Goal: Information Seeking & Learning: Learn about a topic

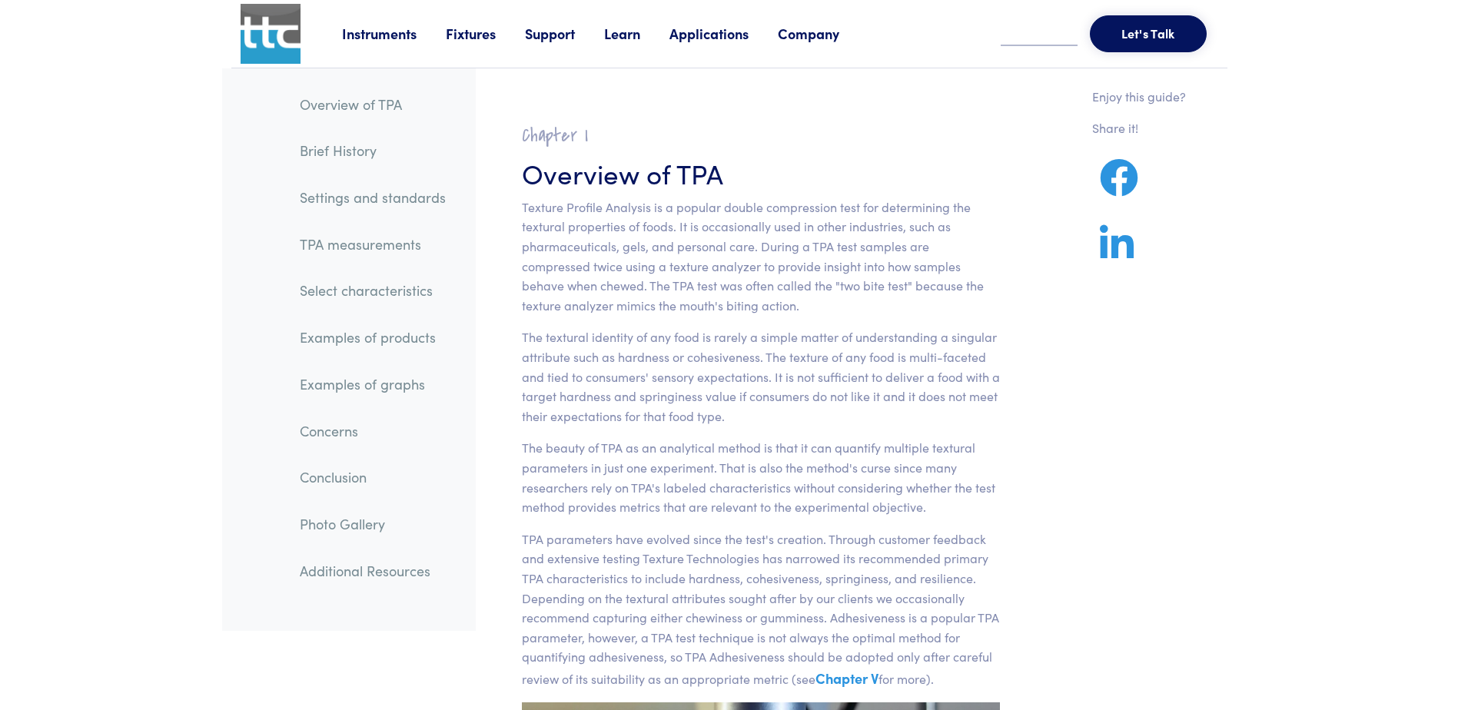
click at [372, 294] on link "Select characteristics" at bounding box center [373, 290] width 171 height 35
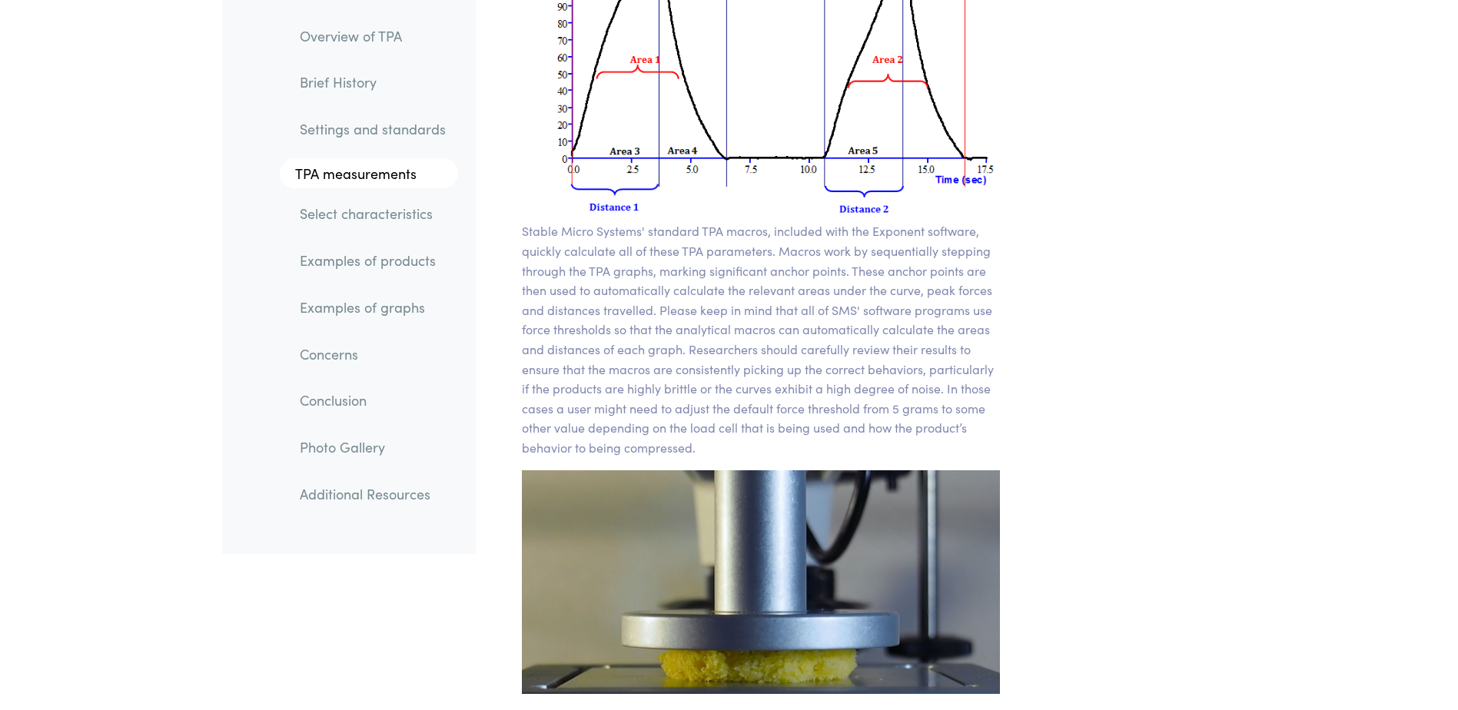
scroll to position [11963, 0]
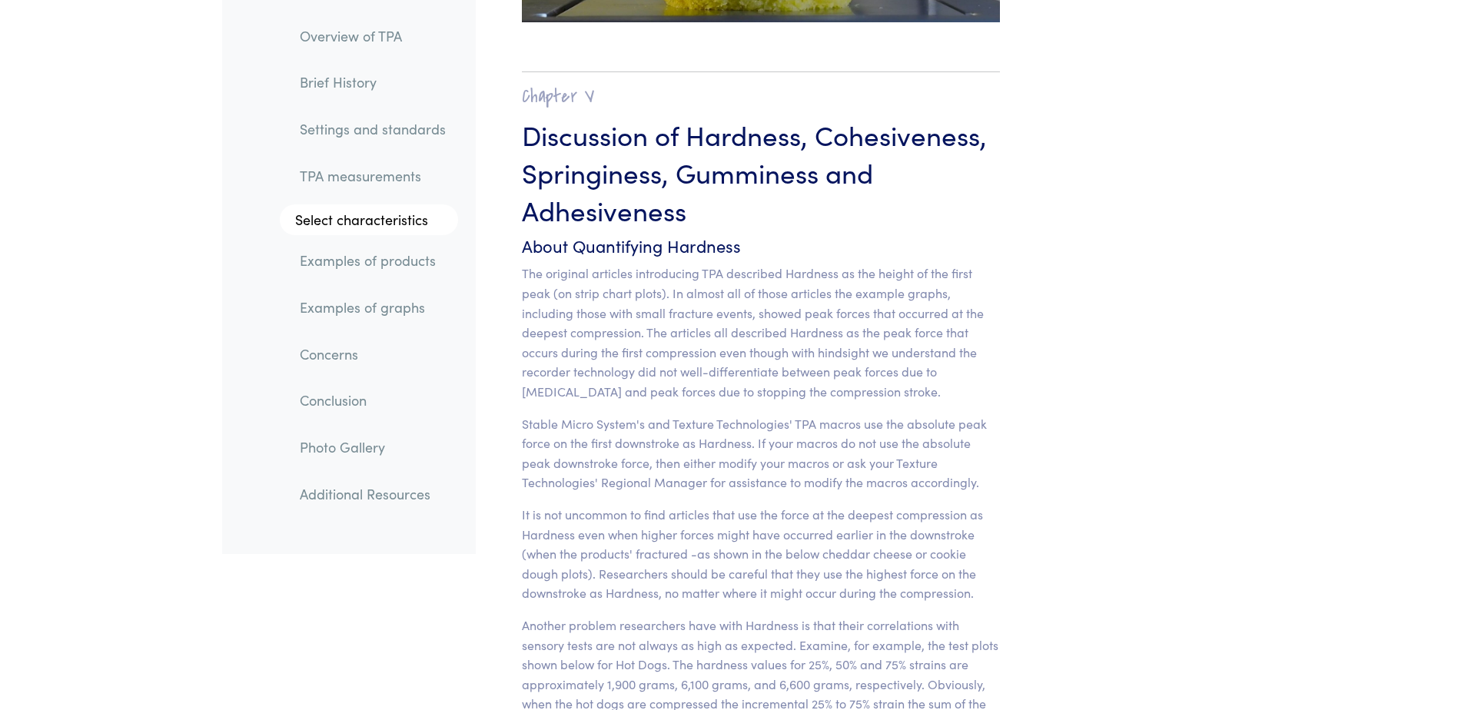
click at [405, 267] on link "Examples of products" at bounding box center [373, 261] width 171 height 35
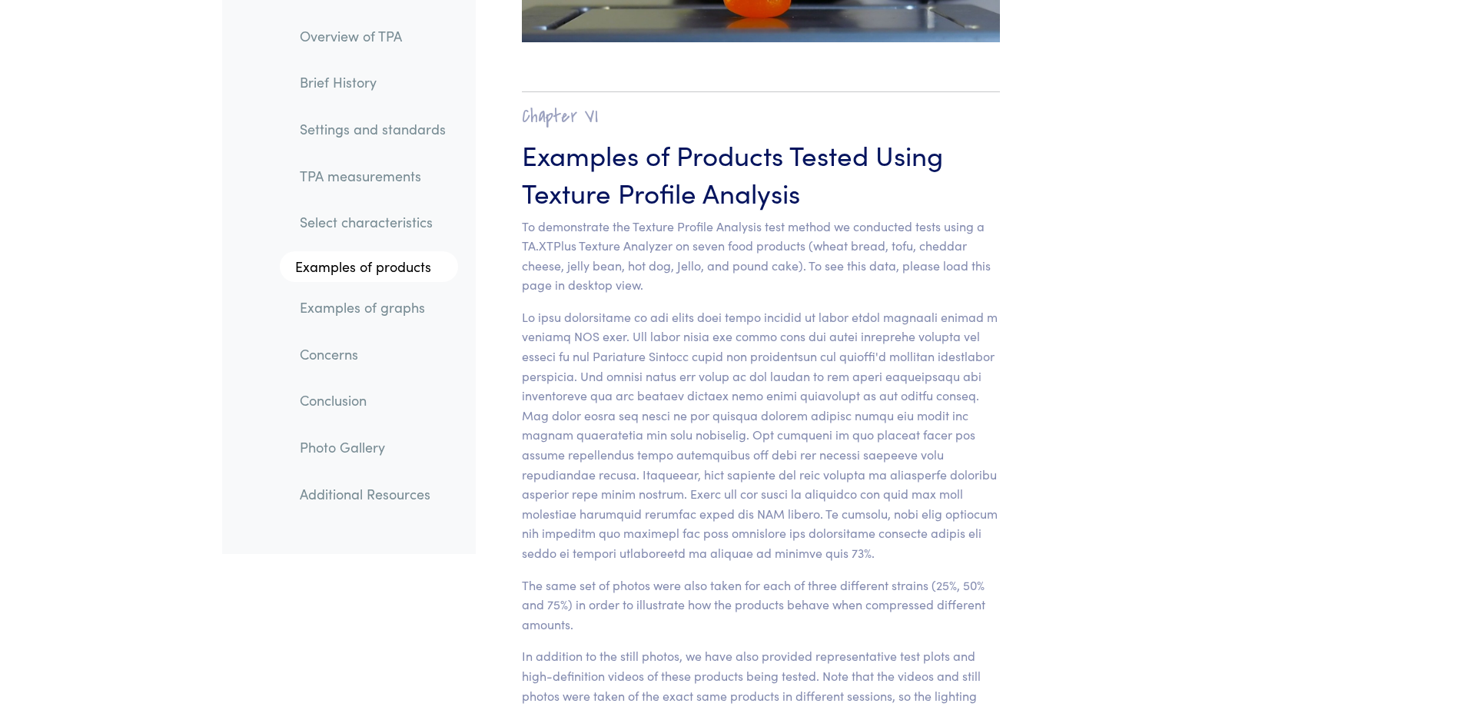
click at [401, 294] on link "Examples of graphs" at bounding box center [373, 307] width 171 height 35
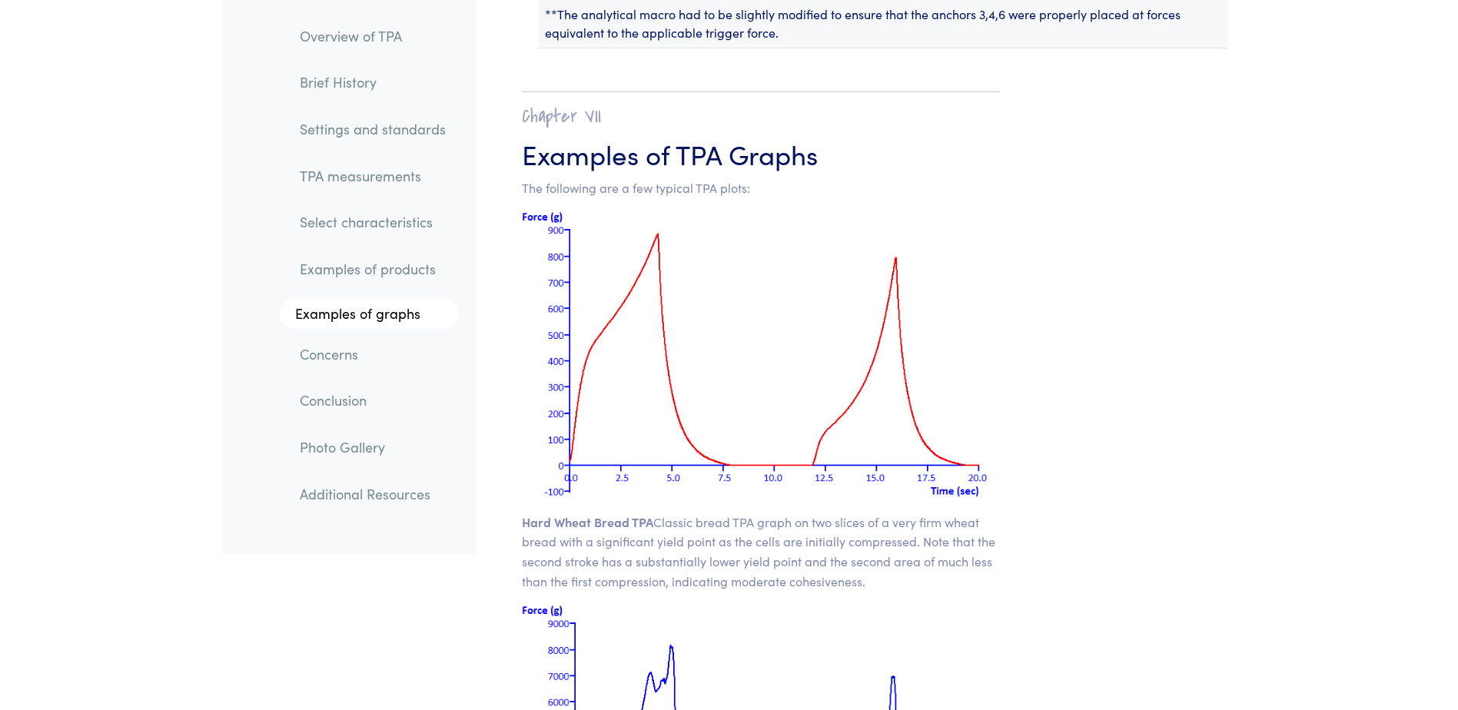
click at [366, 184] on link "TPA measurements" at bounding box center [373, 175] width 171 height 35
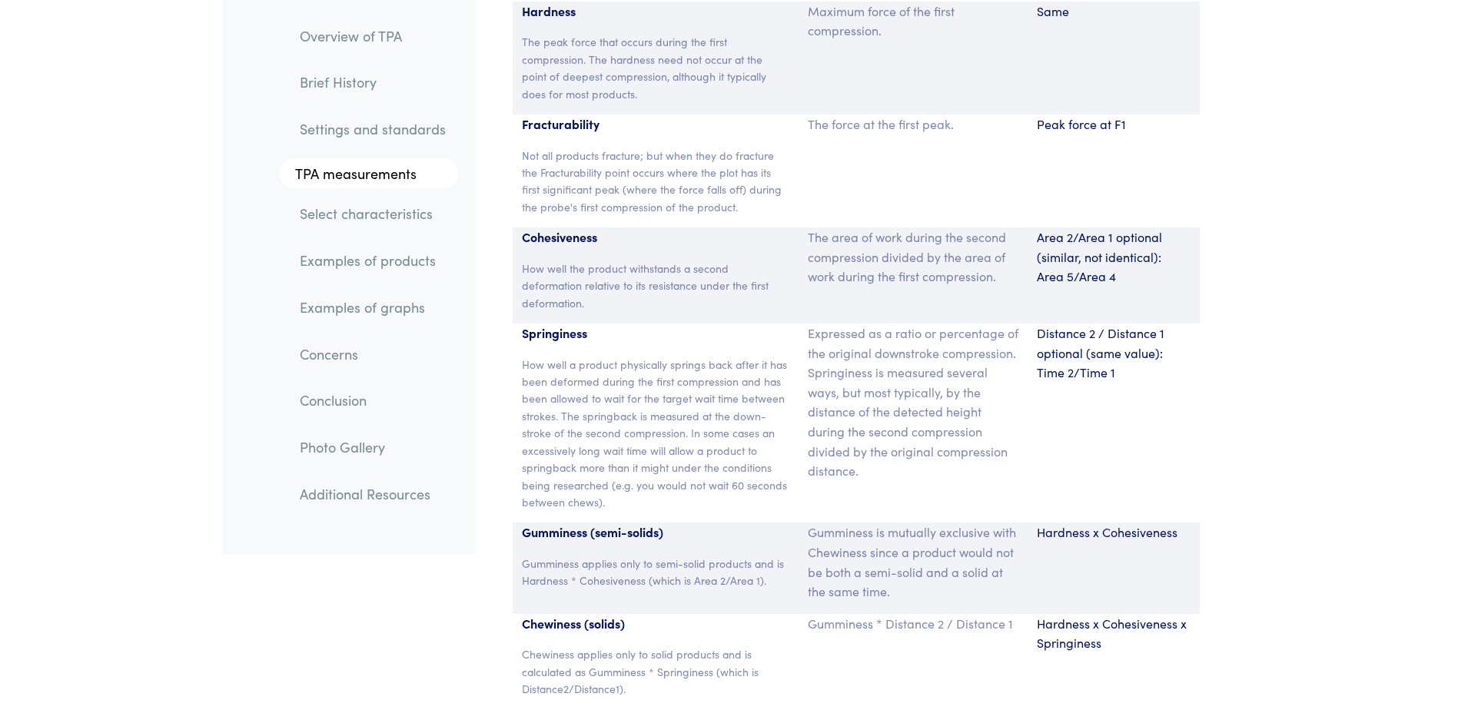
scroll to position [10249, 0]
